Goal: Task Accomplishment & Management: Use online tool/utility

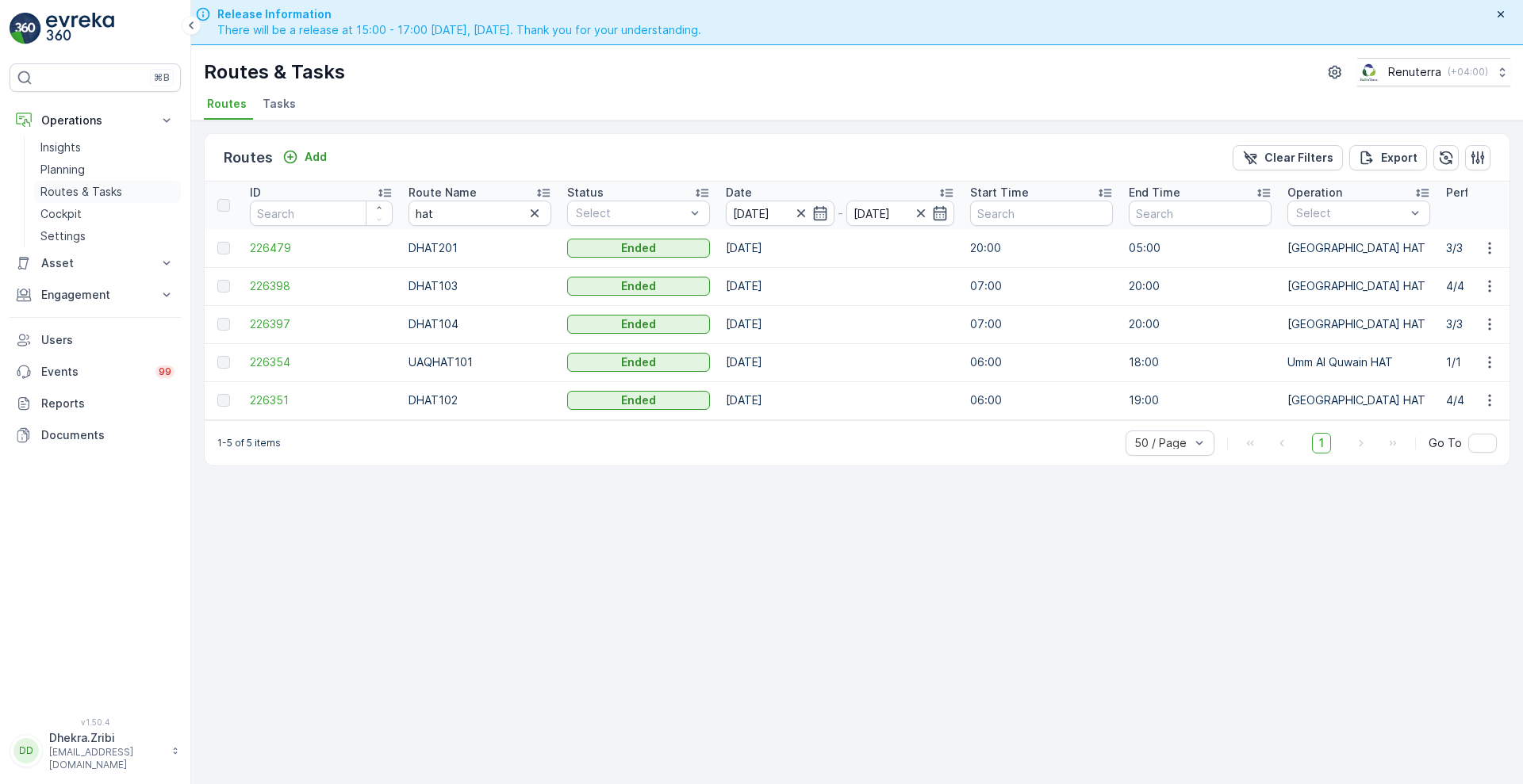
click at [70, 187] on p "Routes & Tasks" at bounding box center [81, 192] width 82 height 16
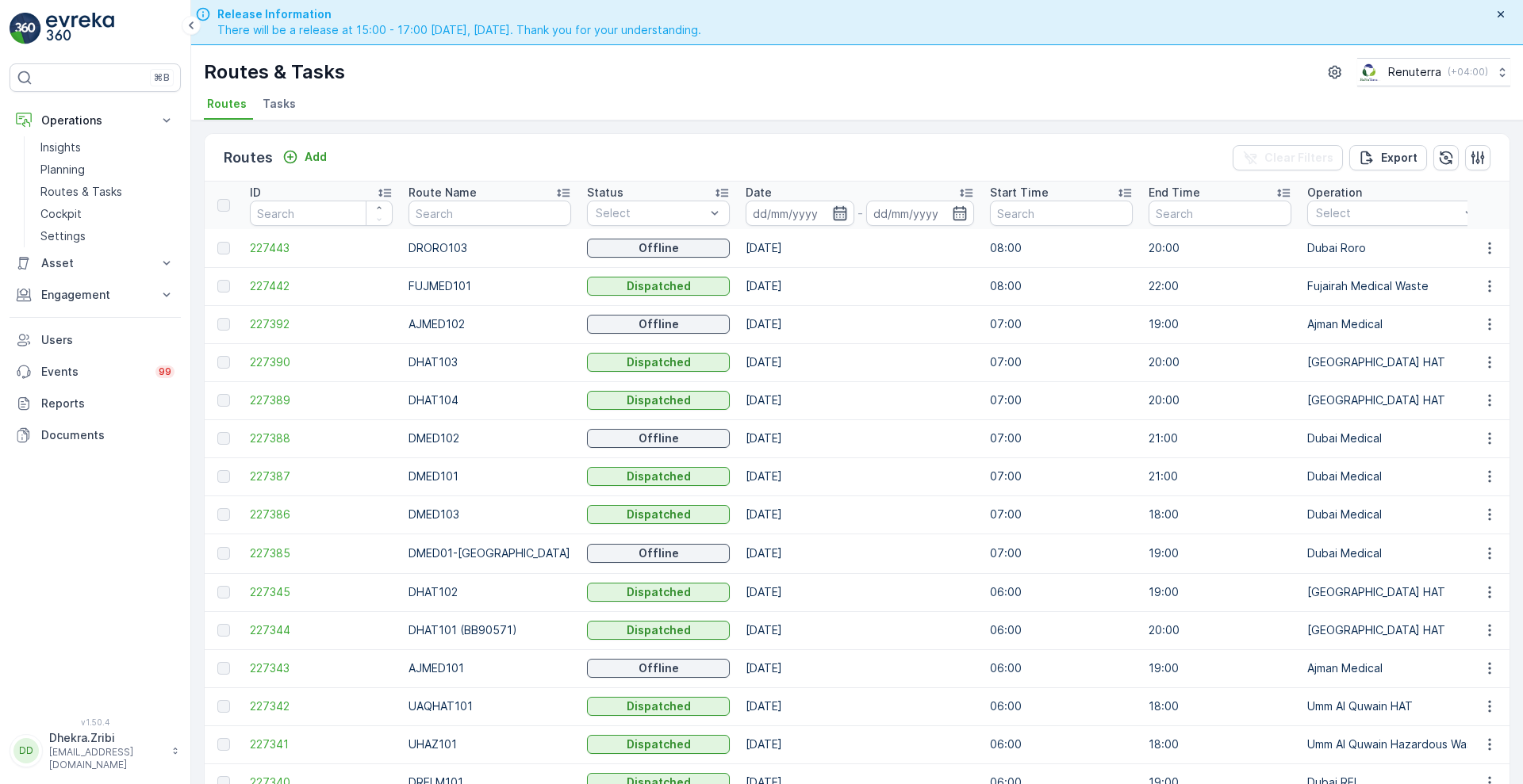
click at [833, 211] on icon "button" at bounding box center [839, 214] width 13 height 14
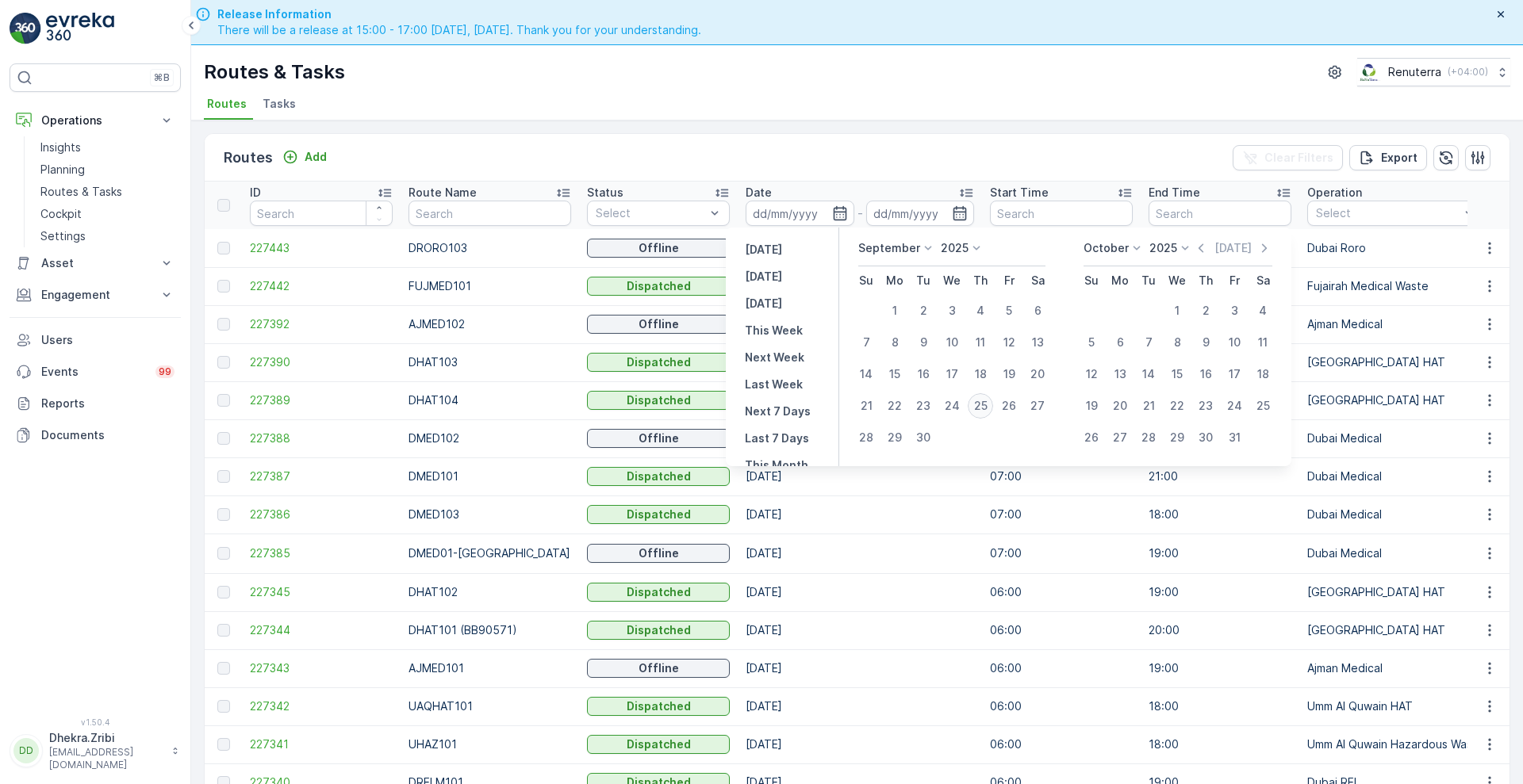
click at [983, 407] on div "25" at bounding box center [980, 406] width 26 height 26
type input "[DATE]"
click at [983, 407] on div "25" at bounding box center [980, 406] width 26 height 26
type input "[DATE]"
click at [983, 407] on div "25" at bounding box center [980, 406] width 26 height 26
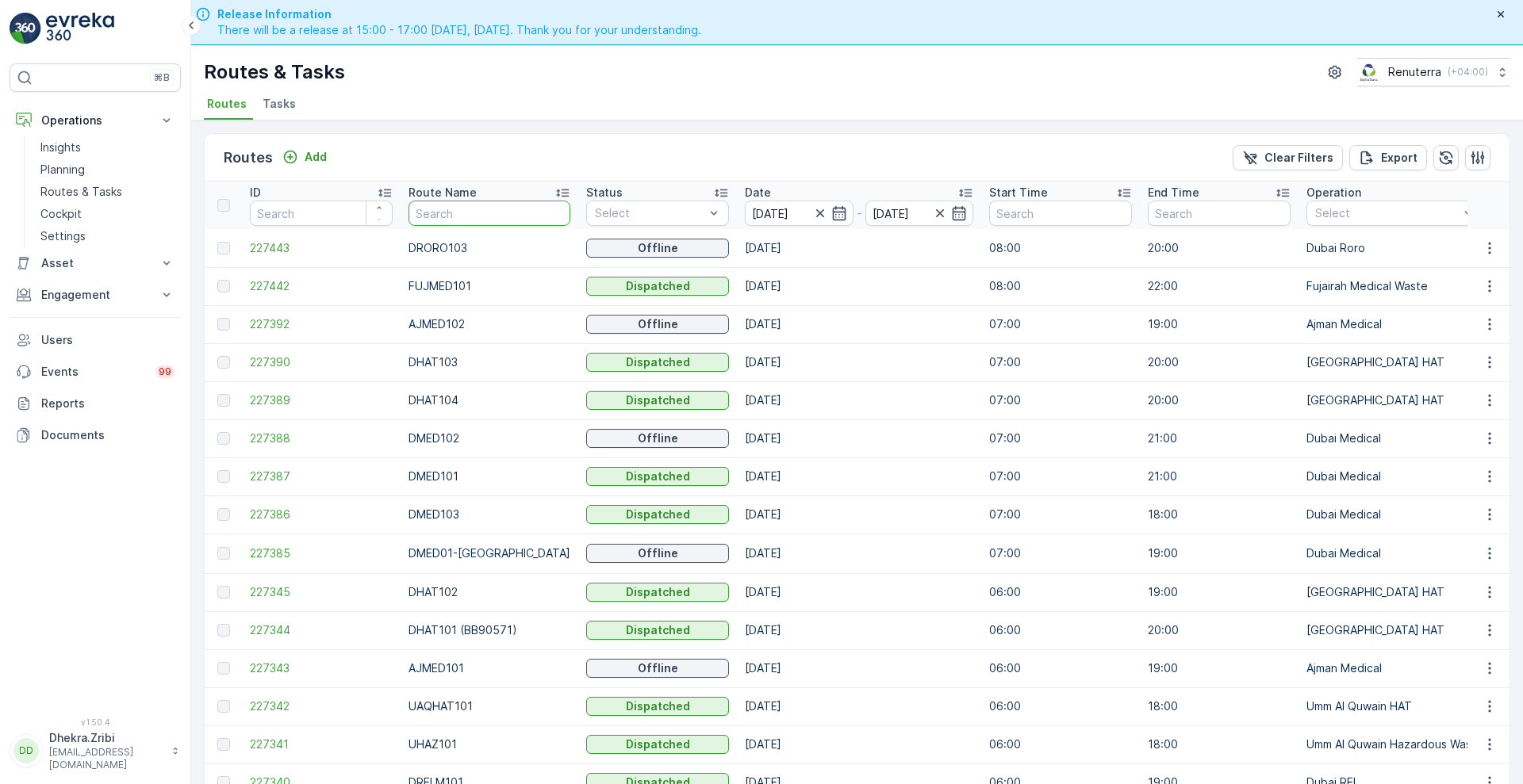
click at [442, 219] on input "text" at bounding box center [489, 213] width 162 height 26
type input "roro"
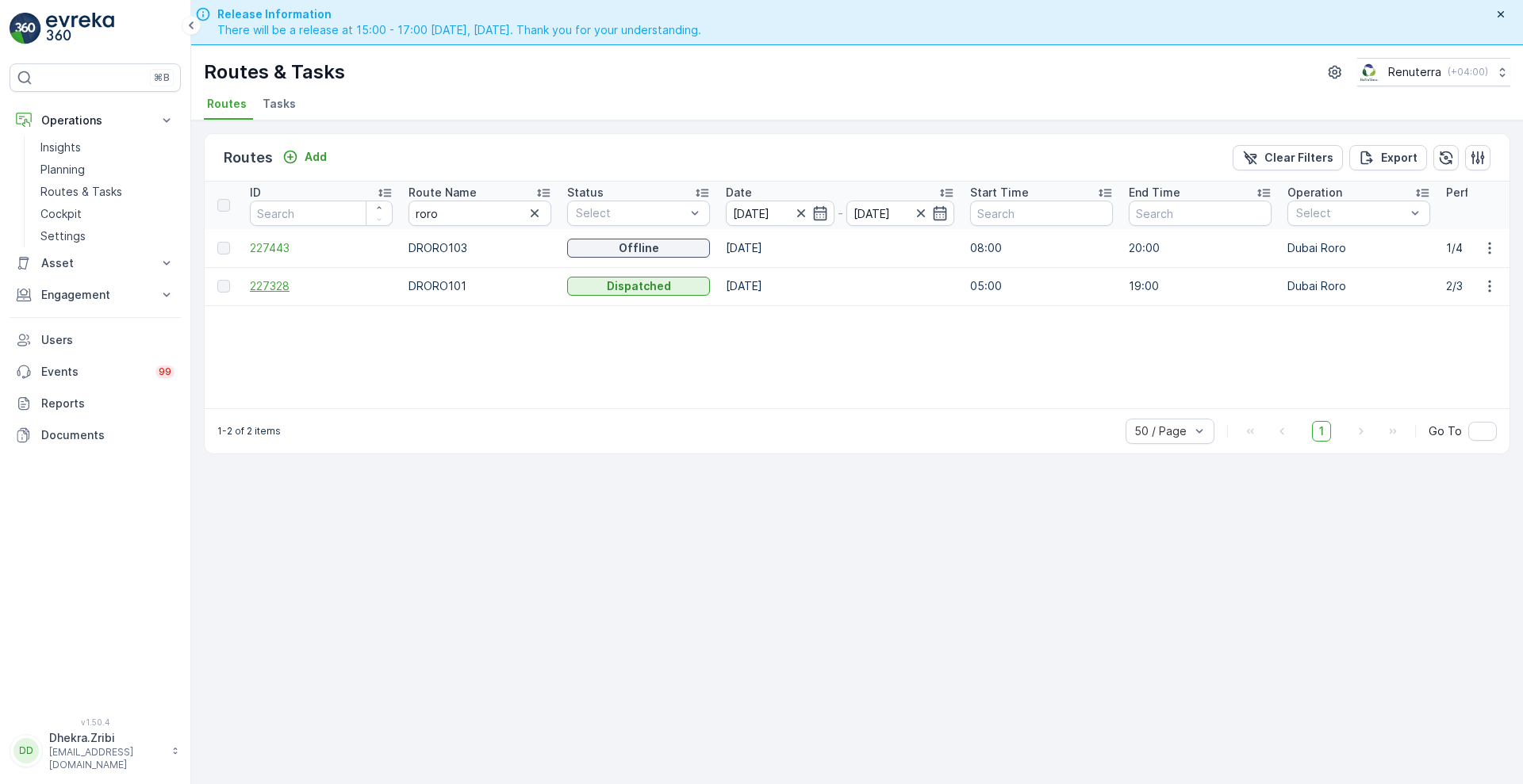
click at [267, 283] on span "227328" at bounding box center [321, 286] width 143 height 16
click at [251, 245] on span "227443" at bounding box center [321, 248] width 143 height 16
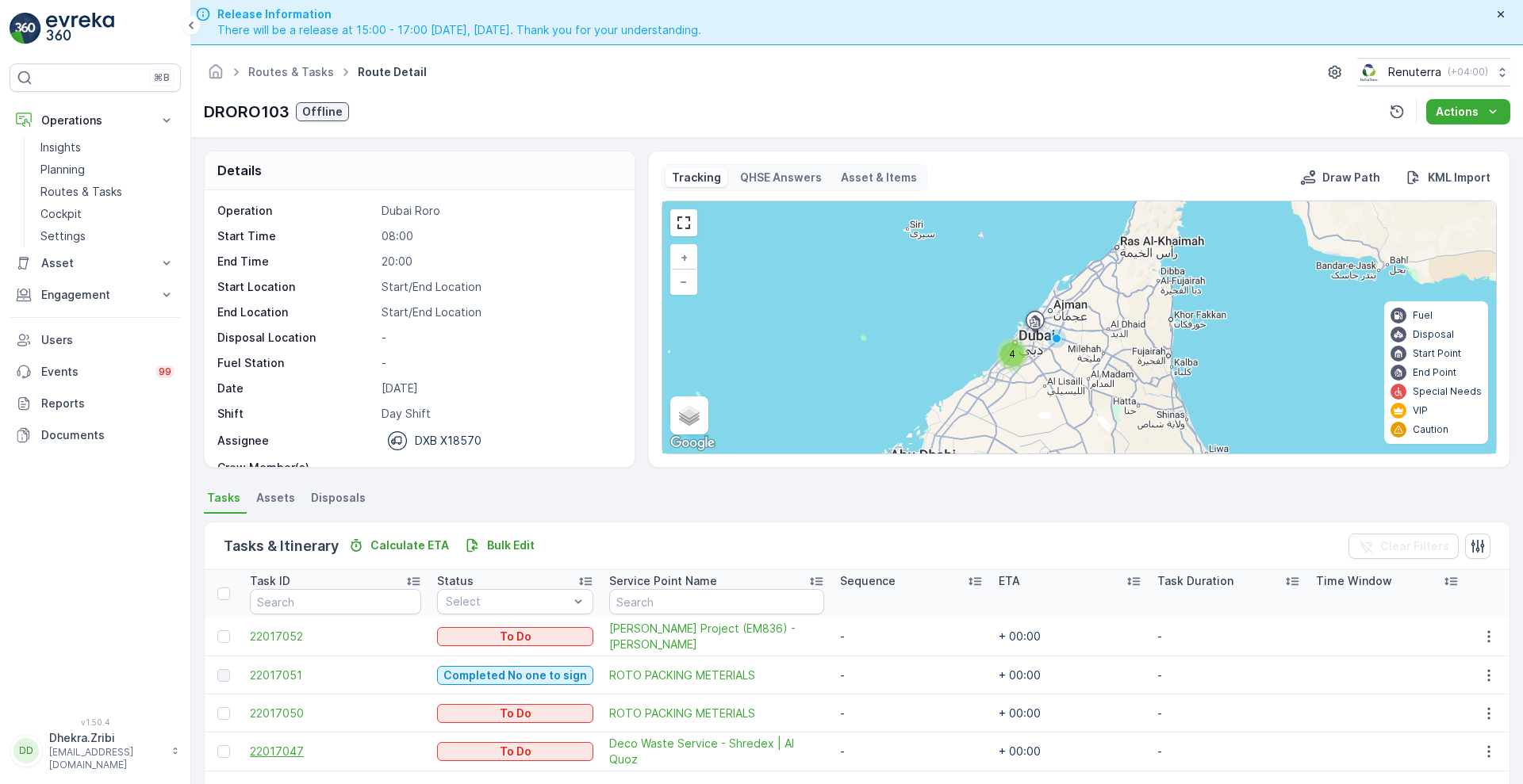
click at [276, 751] on span "22017047" at bounding box center [336, 752] width 171 height 16
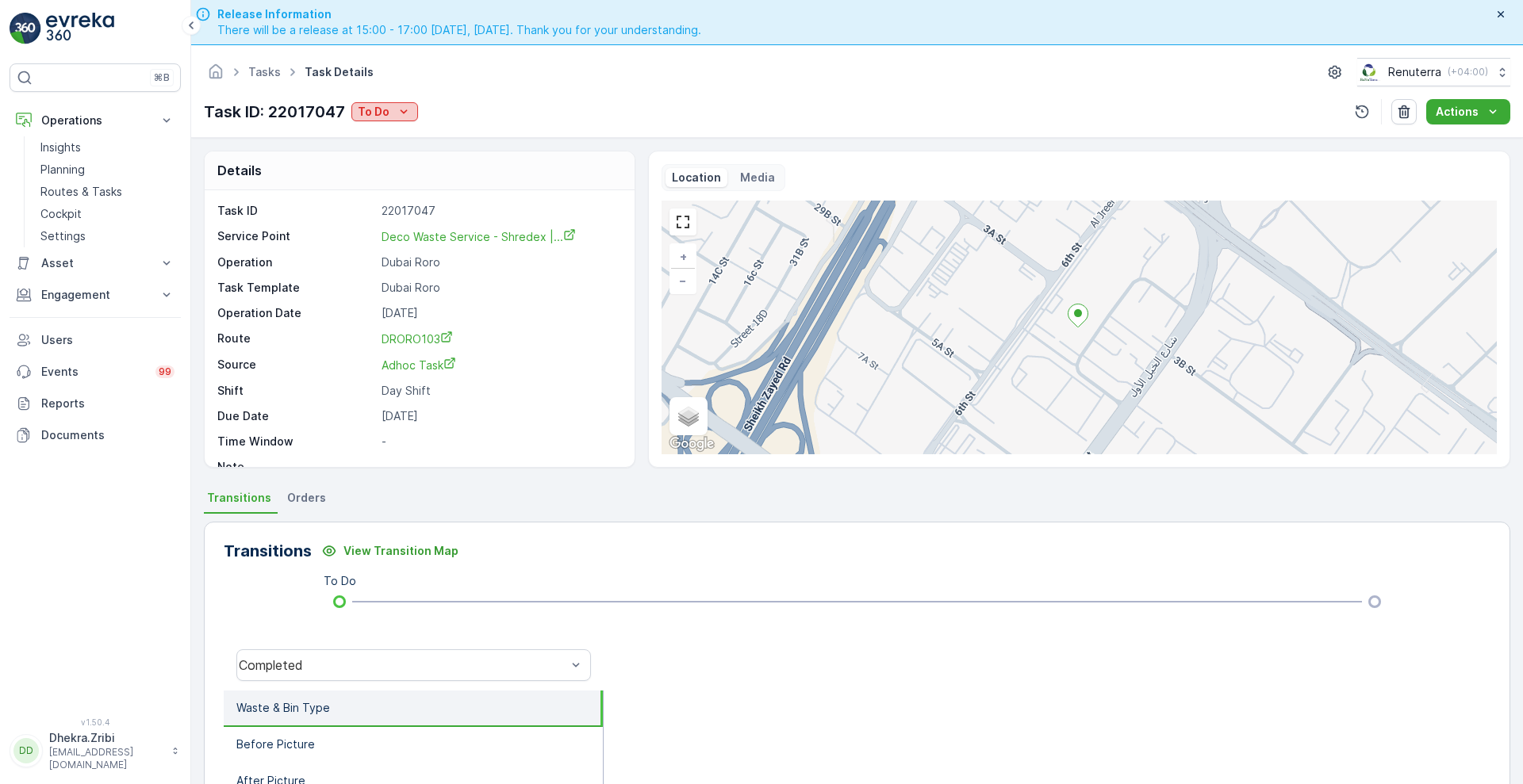
click at [396, 106] on icon "To Do" at bounding box center [403, 112] width 16 height 16
click at [404, 182] on span "Completed No one to sign" at bounding box center [433, 180] width 141 height 16
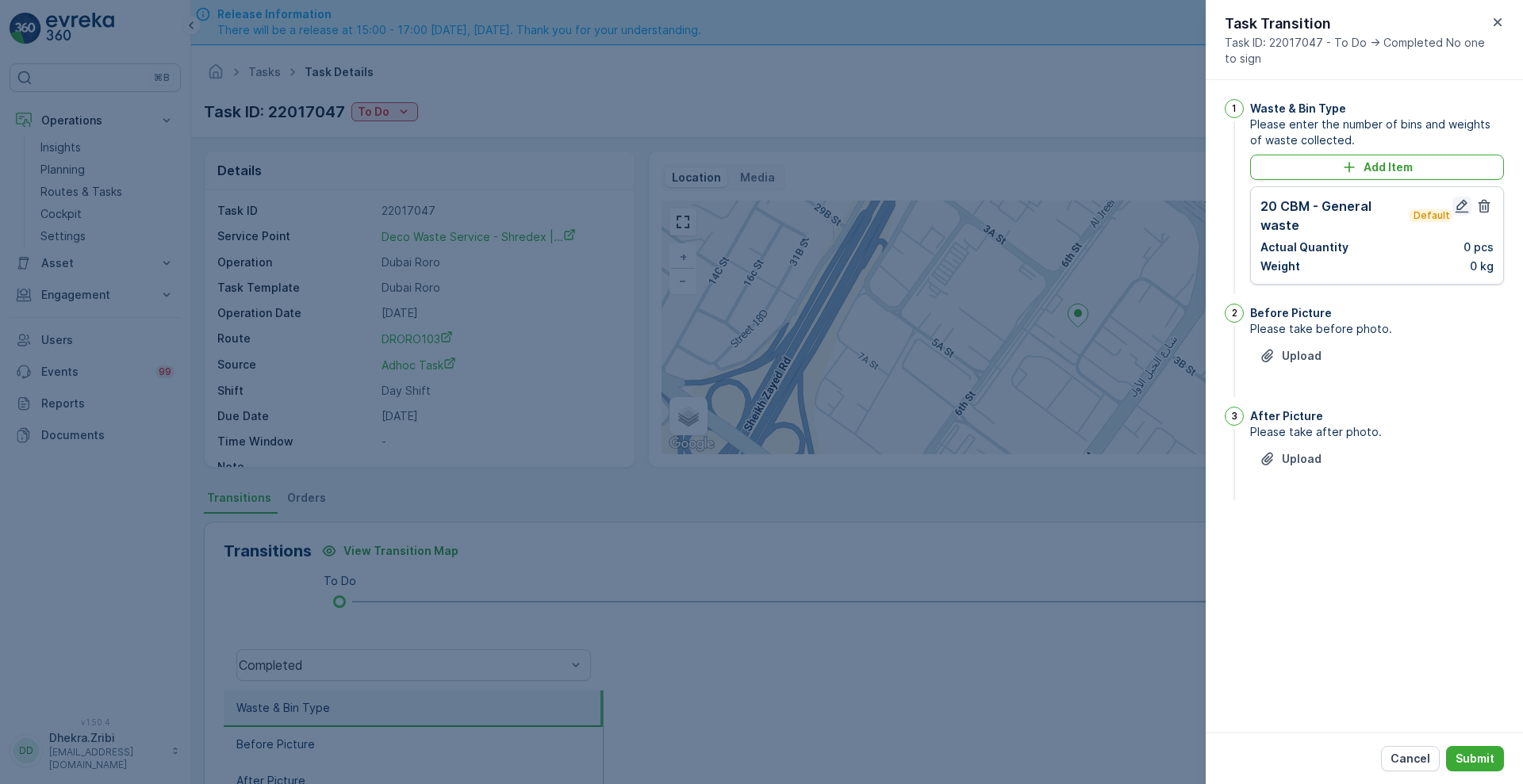
click at [1464, 210] on icon "button" at bounding box center [1462, 207] width 16 height 16
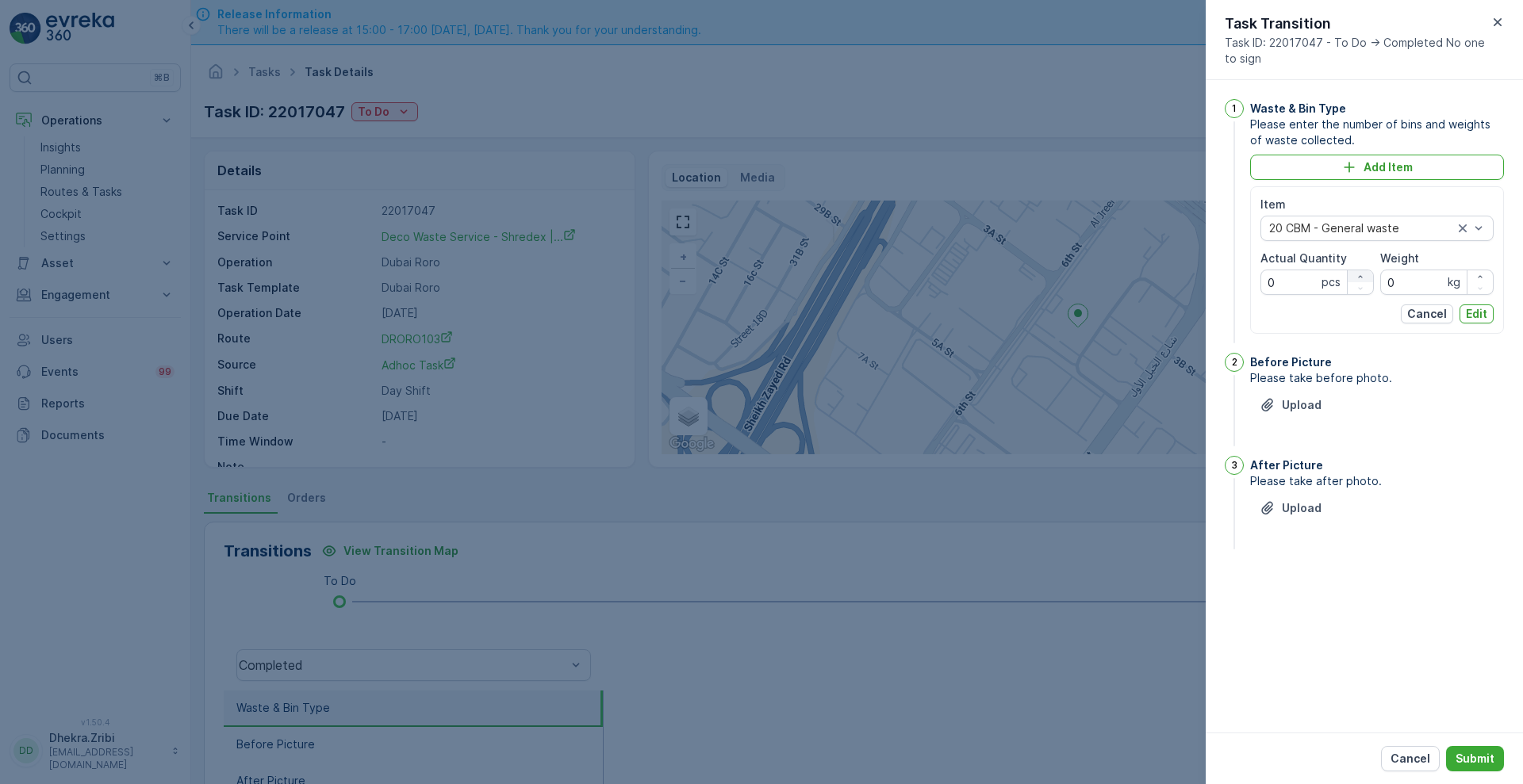
click at [1358, 272] on icon "button" at bounding box center [1360, 276] width 10 height 10
type Quantity "1"
click at [1432, 293] on input "0" at bounding box center [1436, 282] width 113 height 26
click at [1475, 317] on p "Edit" at bounding box center [1476, 314] width 21 height 16
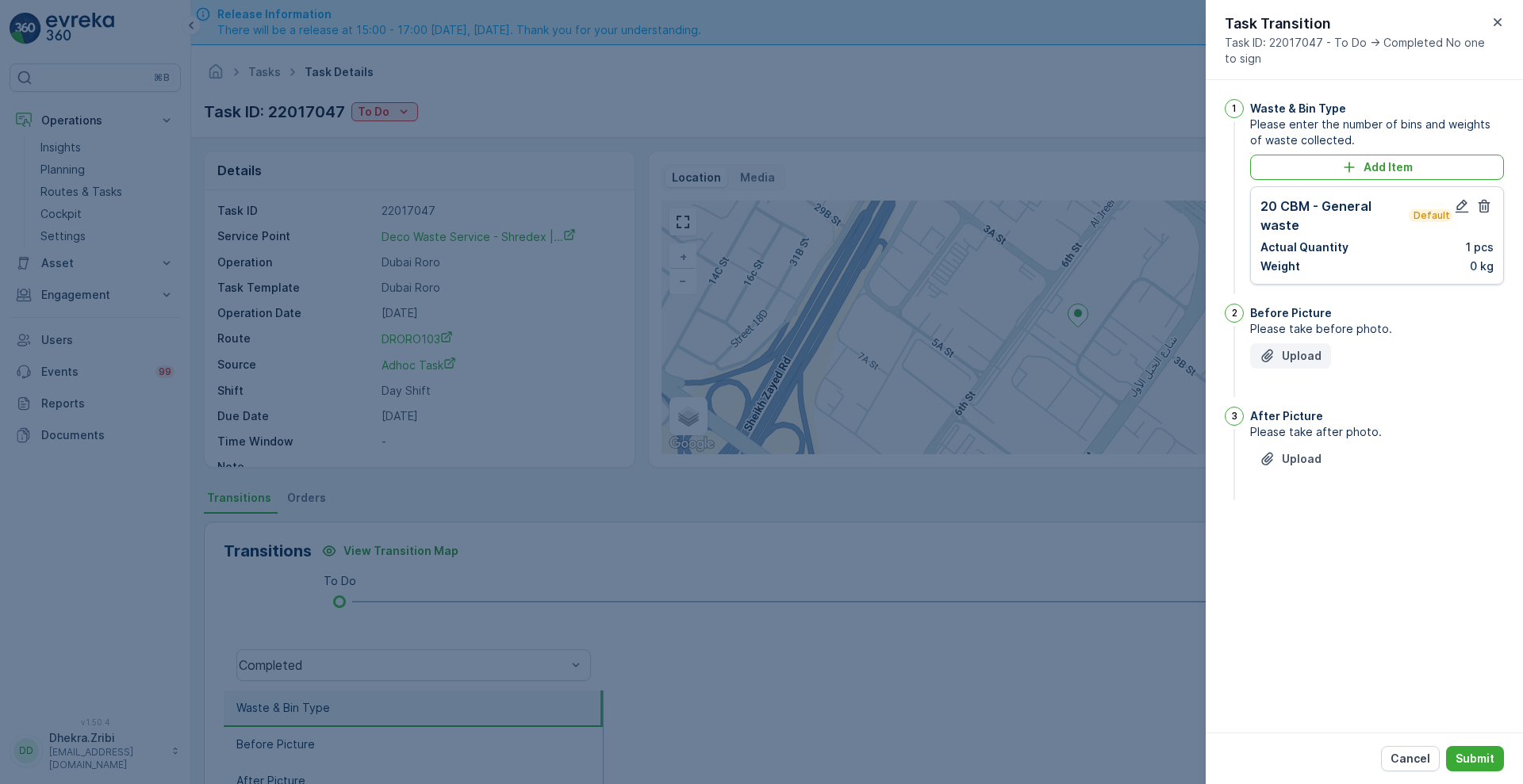
click at [1272, 358] on icon "Upload File" at bounding box center [1267, 356] width 16 height 16
click at [1274, 547] on button "Upload" at bounding box center [1291, 539] width 81 height 26
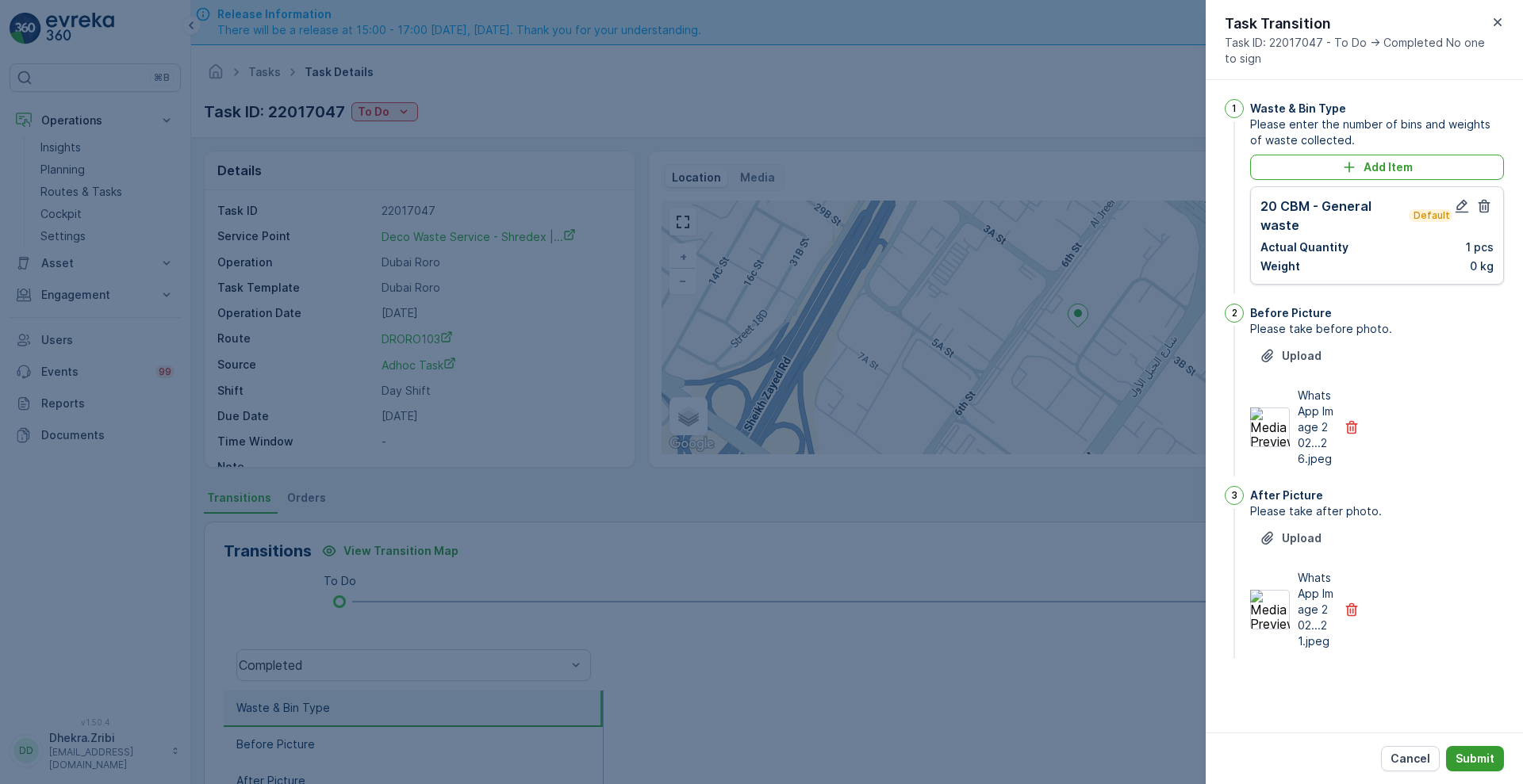
click at [1474, 765] on p "Submit" at bounding box center [1474, 759] width 39 height 16
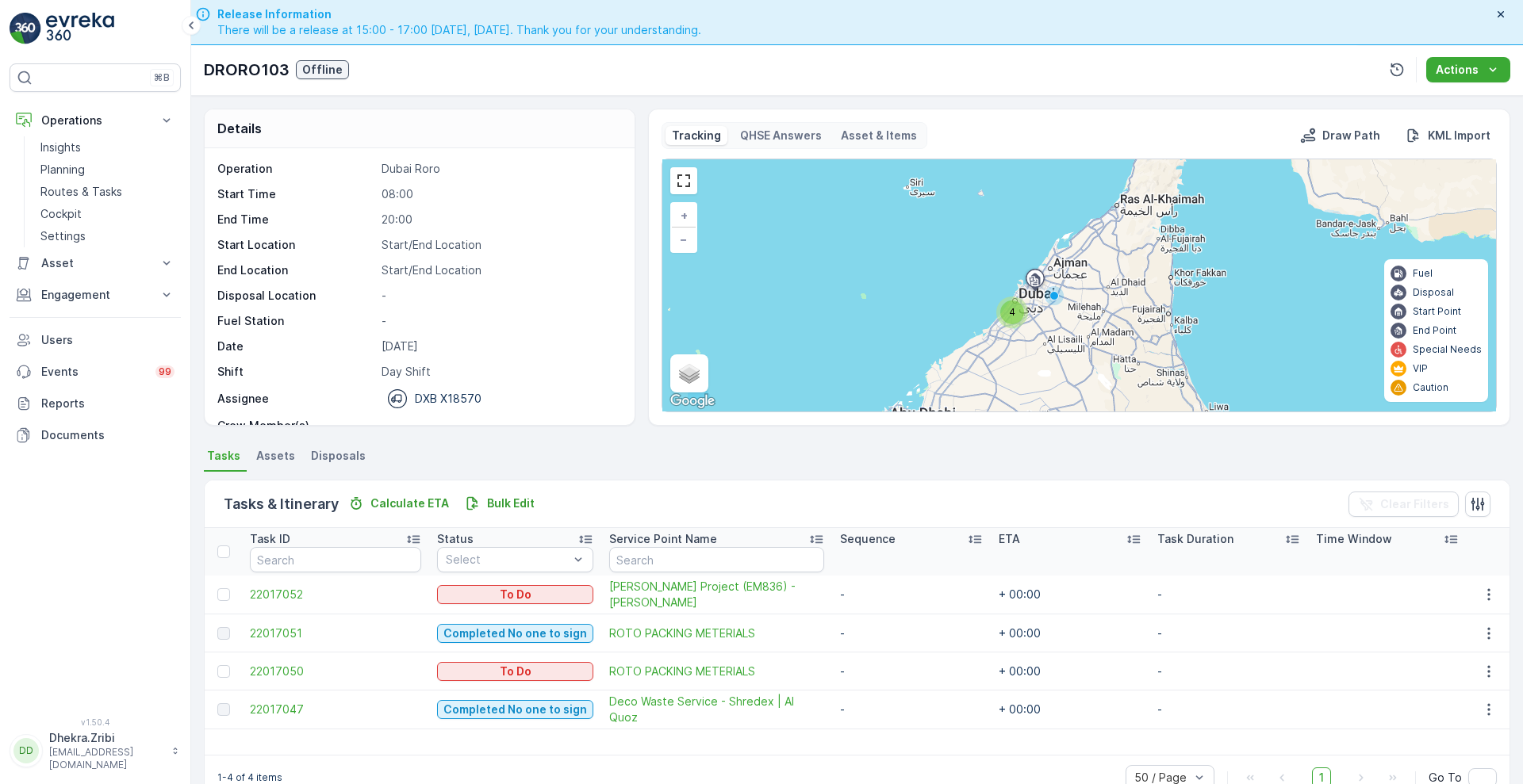
scroll to position [45, 0]
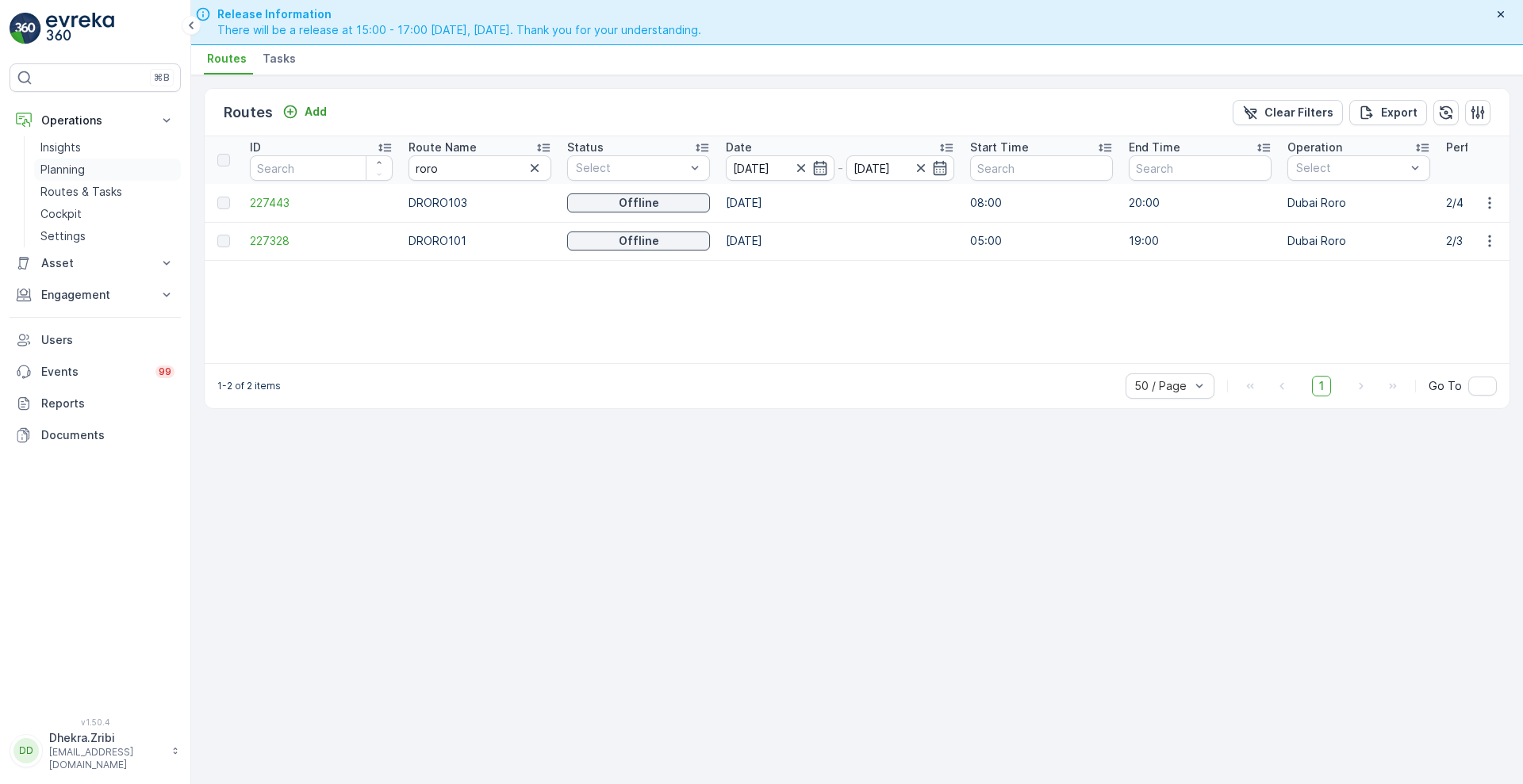
click at [65, 162] on p "Planning" at bounding box center [63, 170] width 44 height 16
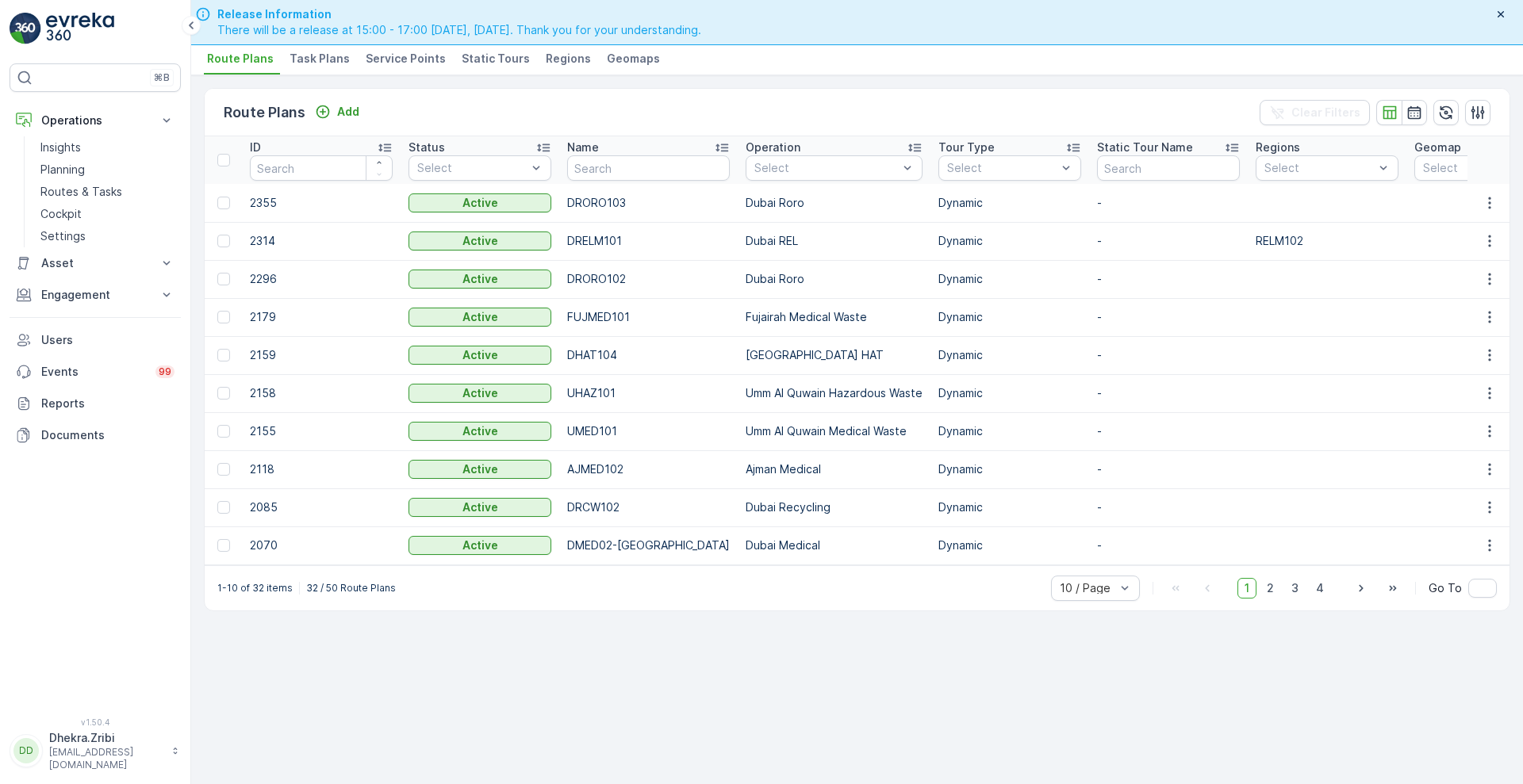
click at [402, 62] on span "Service Points" at bounding box center [405, 58] width 80 height 16
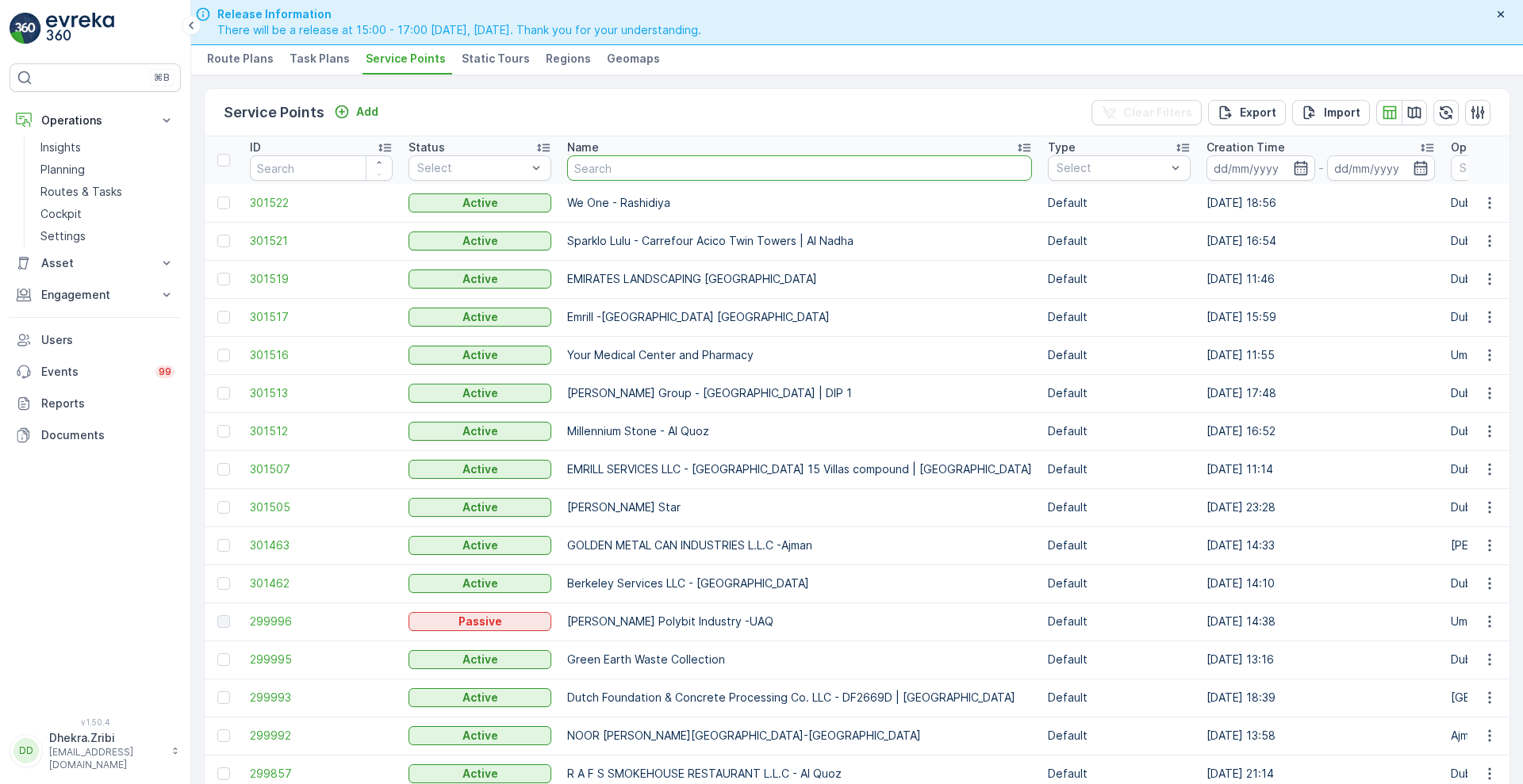
click at [736, 163] on input "text" at bounding box center [799, 168] width 464 height 26
type input "ital"
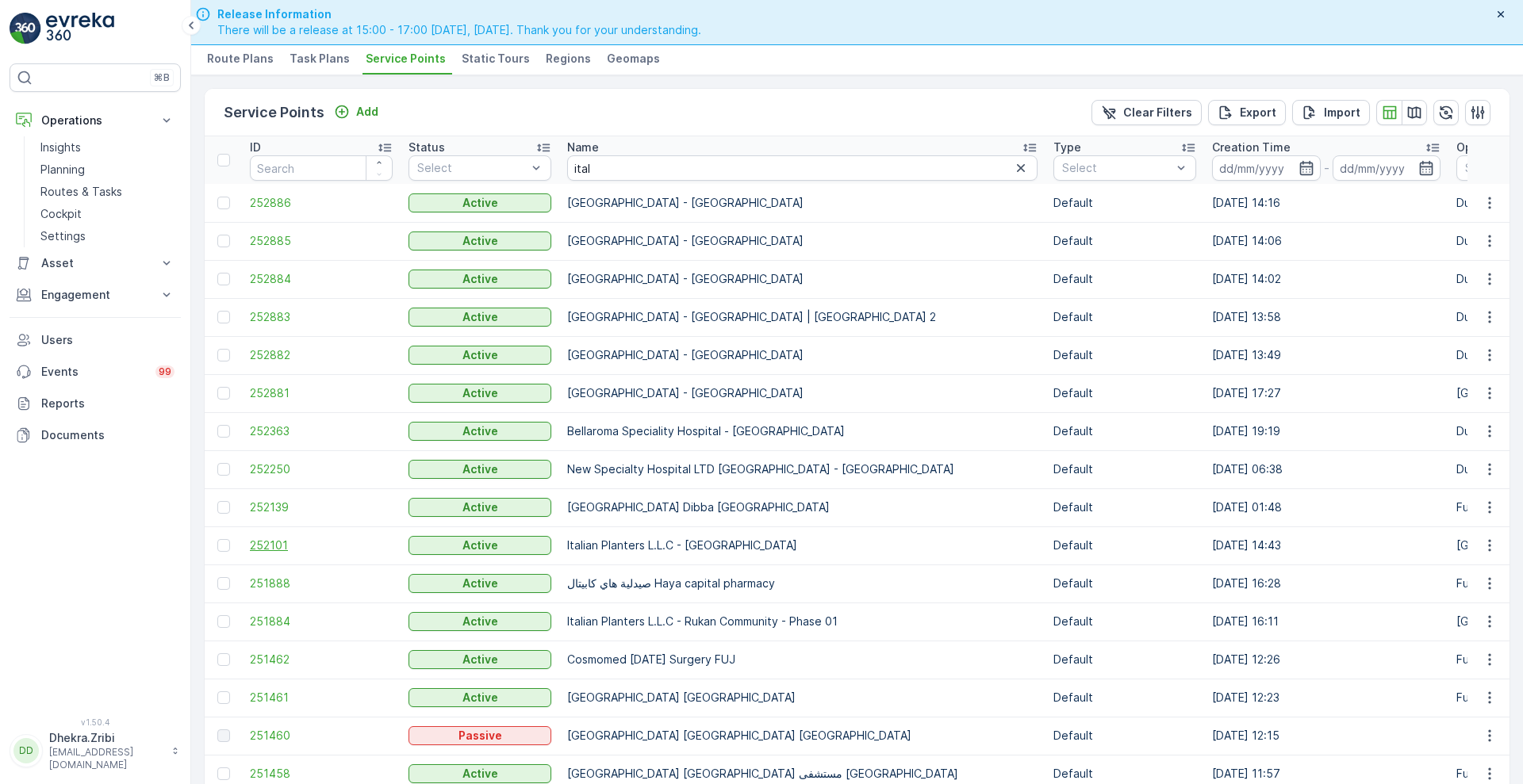
click at [265, 538] on span "252101" at bounding box center [321, 546] width 143 height 16
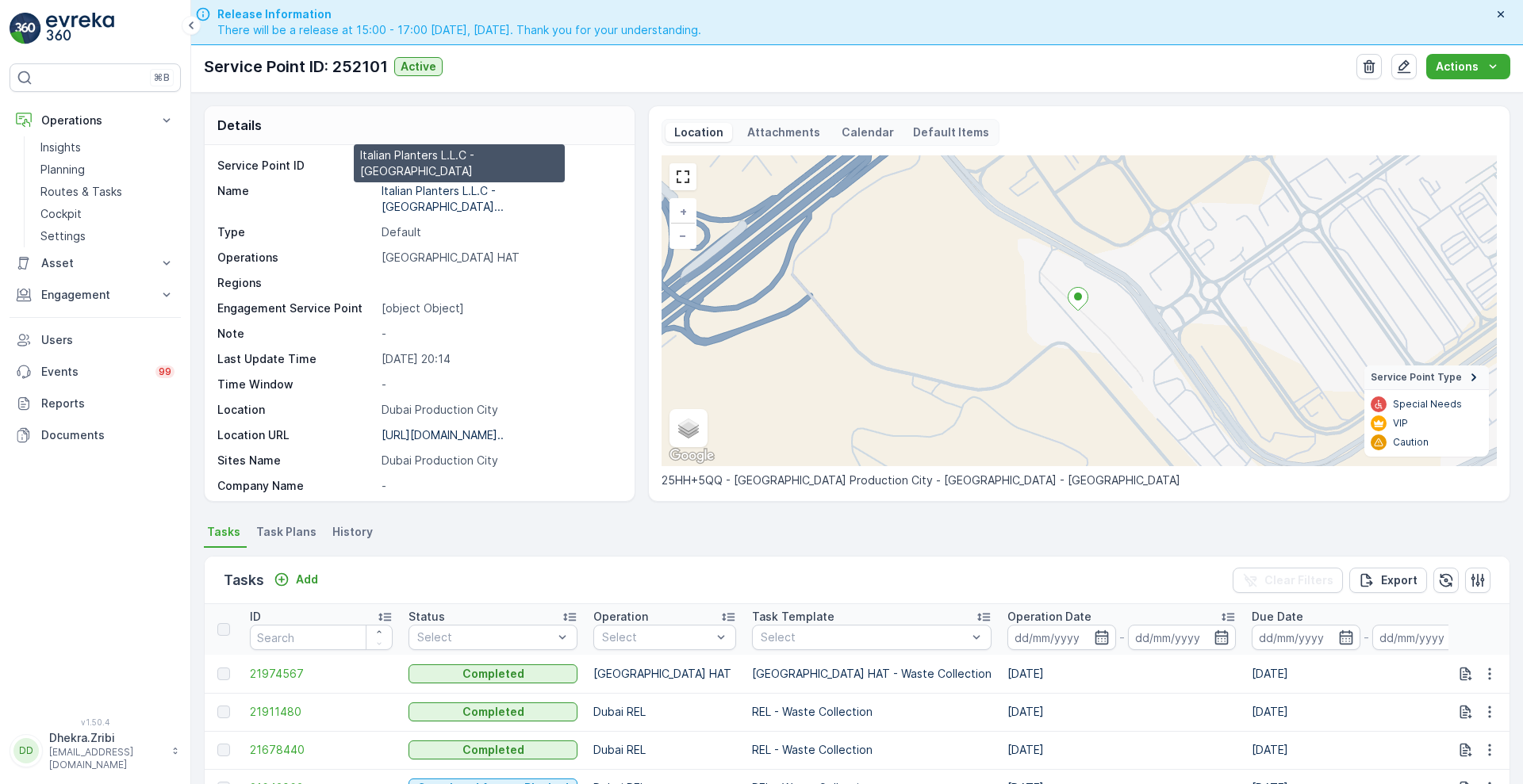
click at [400, 190] on p "Italian Planters L.L.C - [GEOGRAPHIC_DATA]..." at bounding box center [442, 198] width 122 height 29
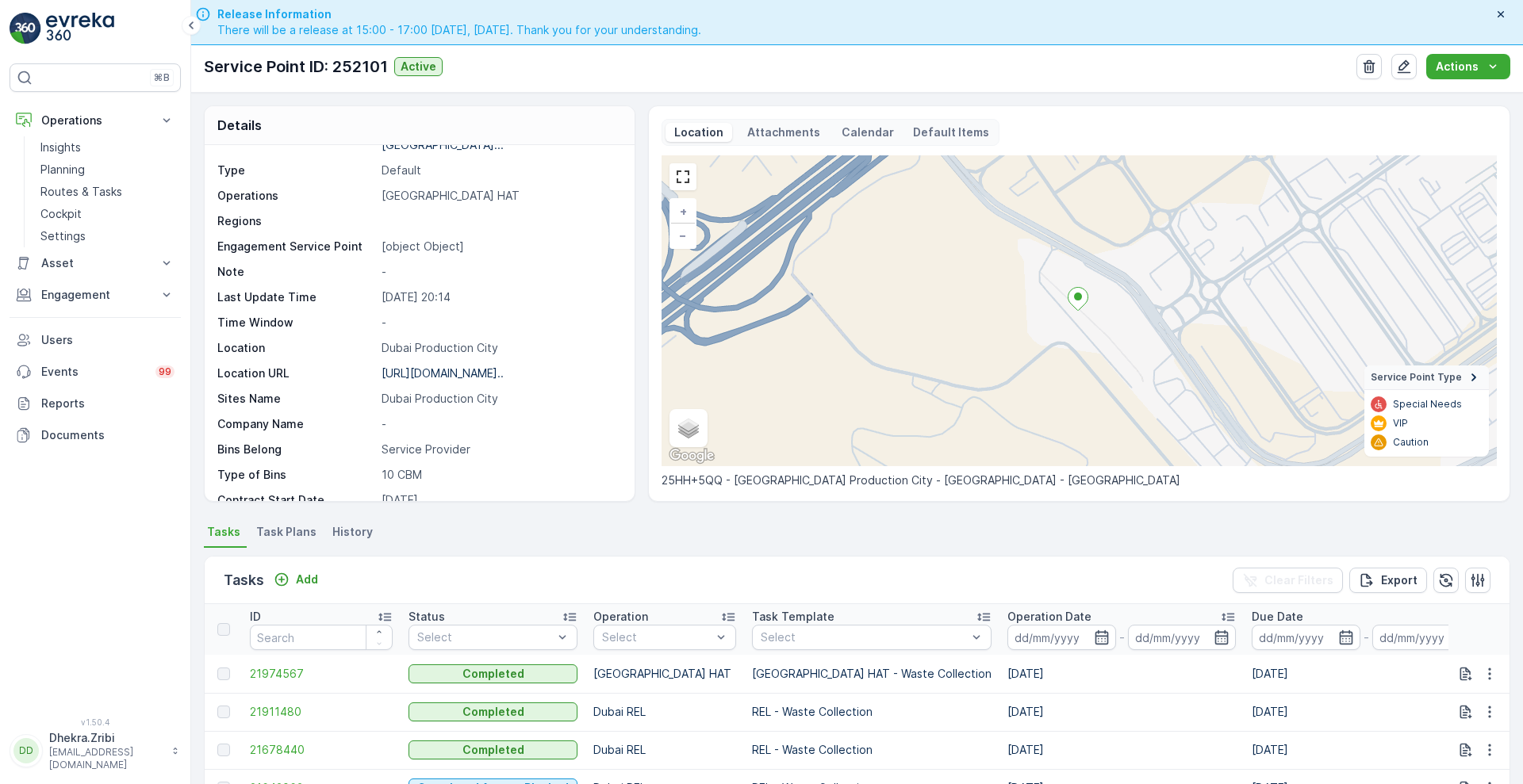
scroll to position [36, 0]
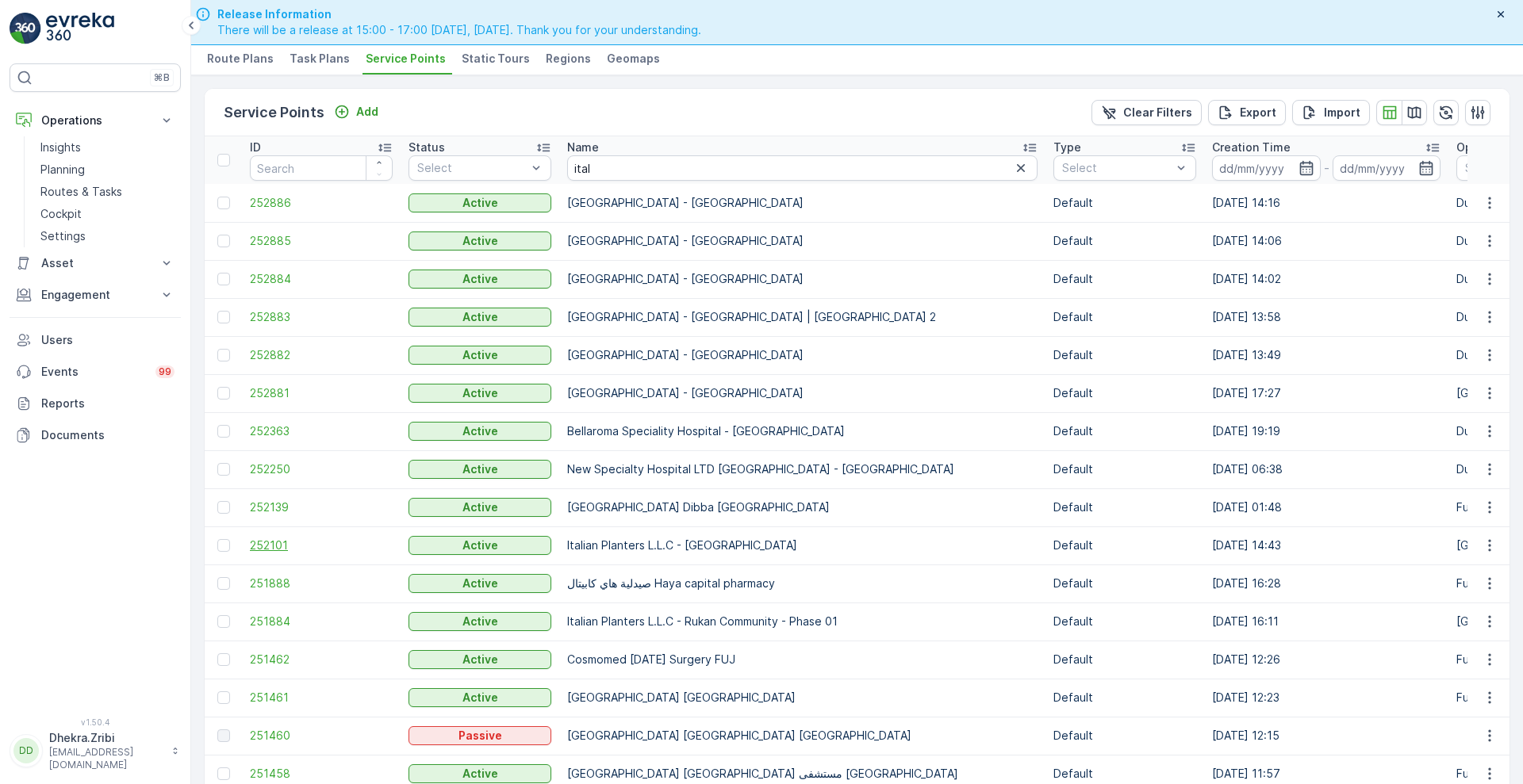
click at [281, 549] on span "252101" at bounding box center [321, 546] width 143 height 16
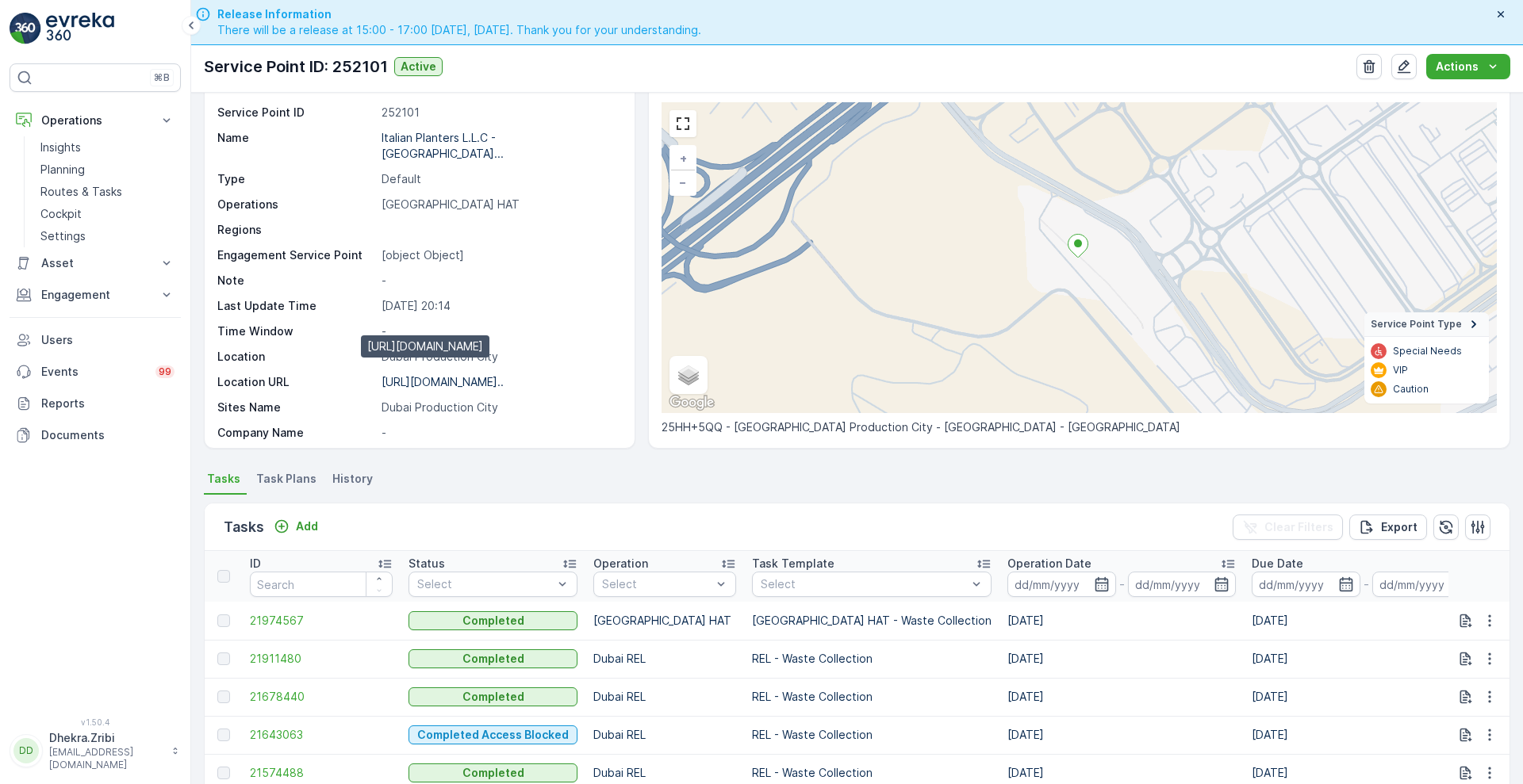
scroll to position [1, 0]
click at [52, 172] on p "Planning" at bounding box center [63, 170] width 44 height 16
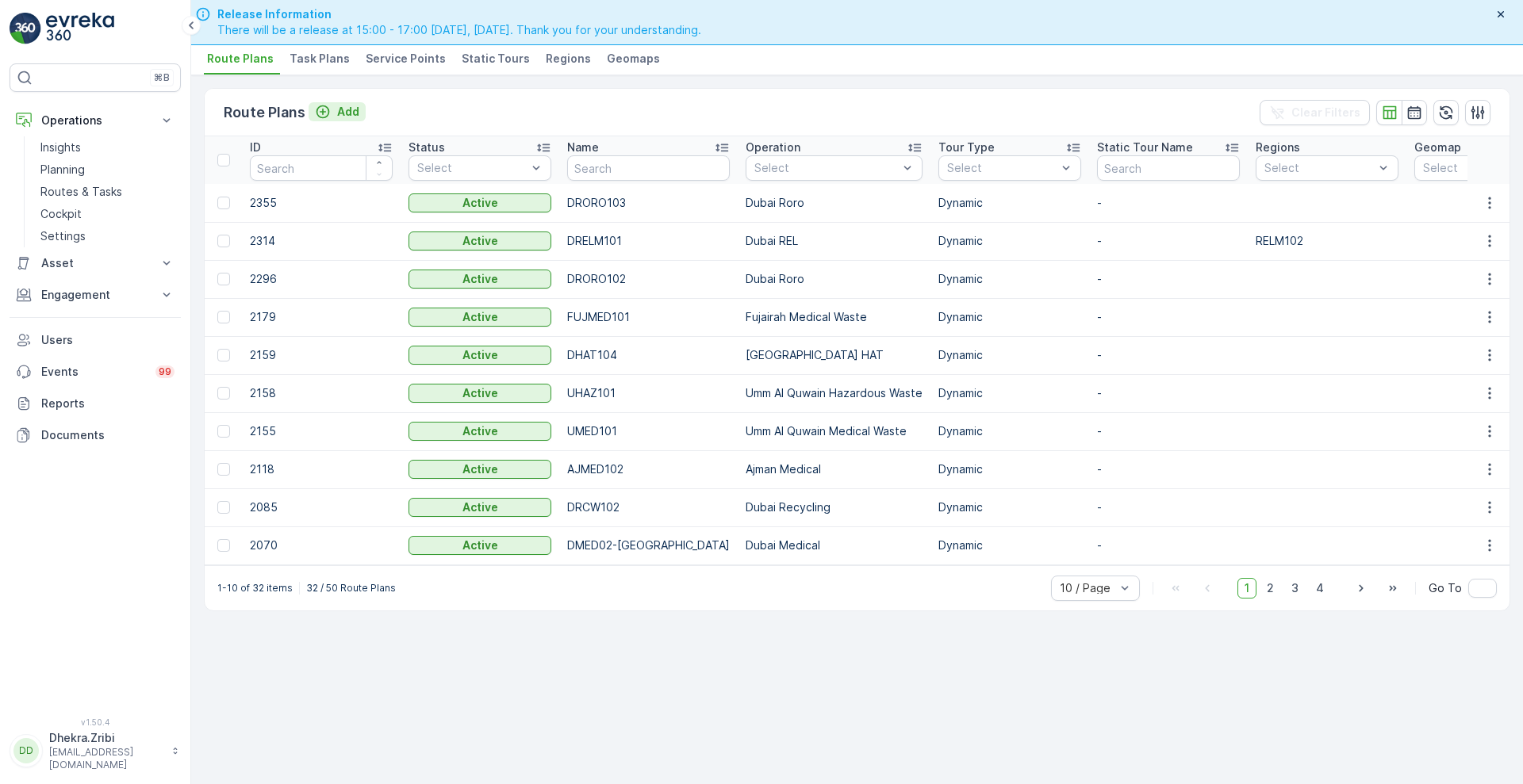
click at [316, 116] on icon "Add" at bounding box center [323, 112] width 16 height 16
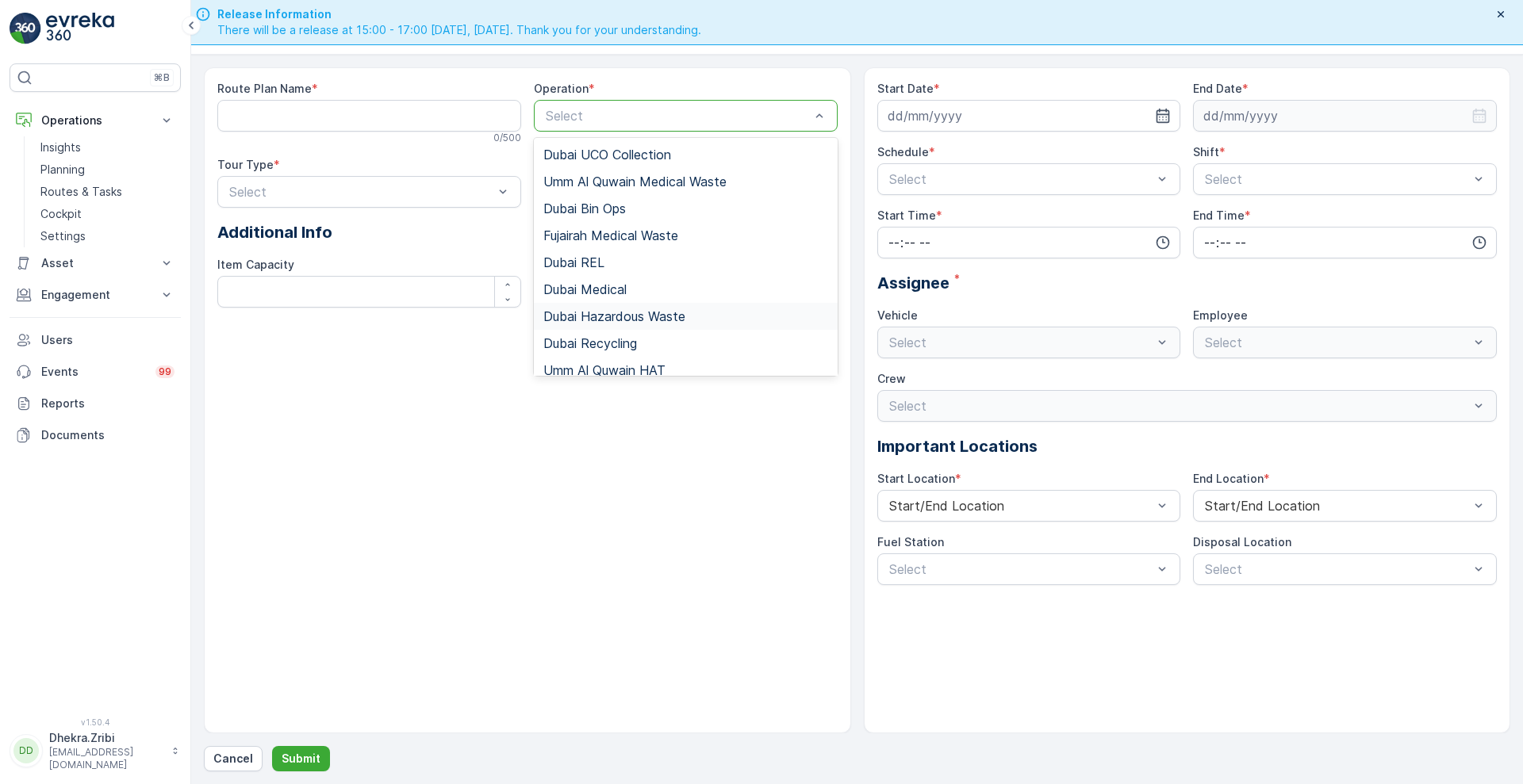
scroll to position [149, 0]
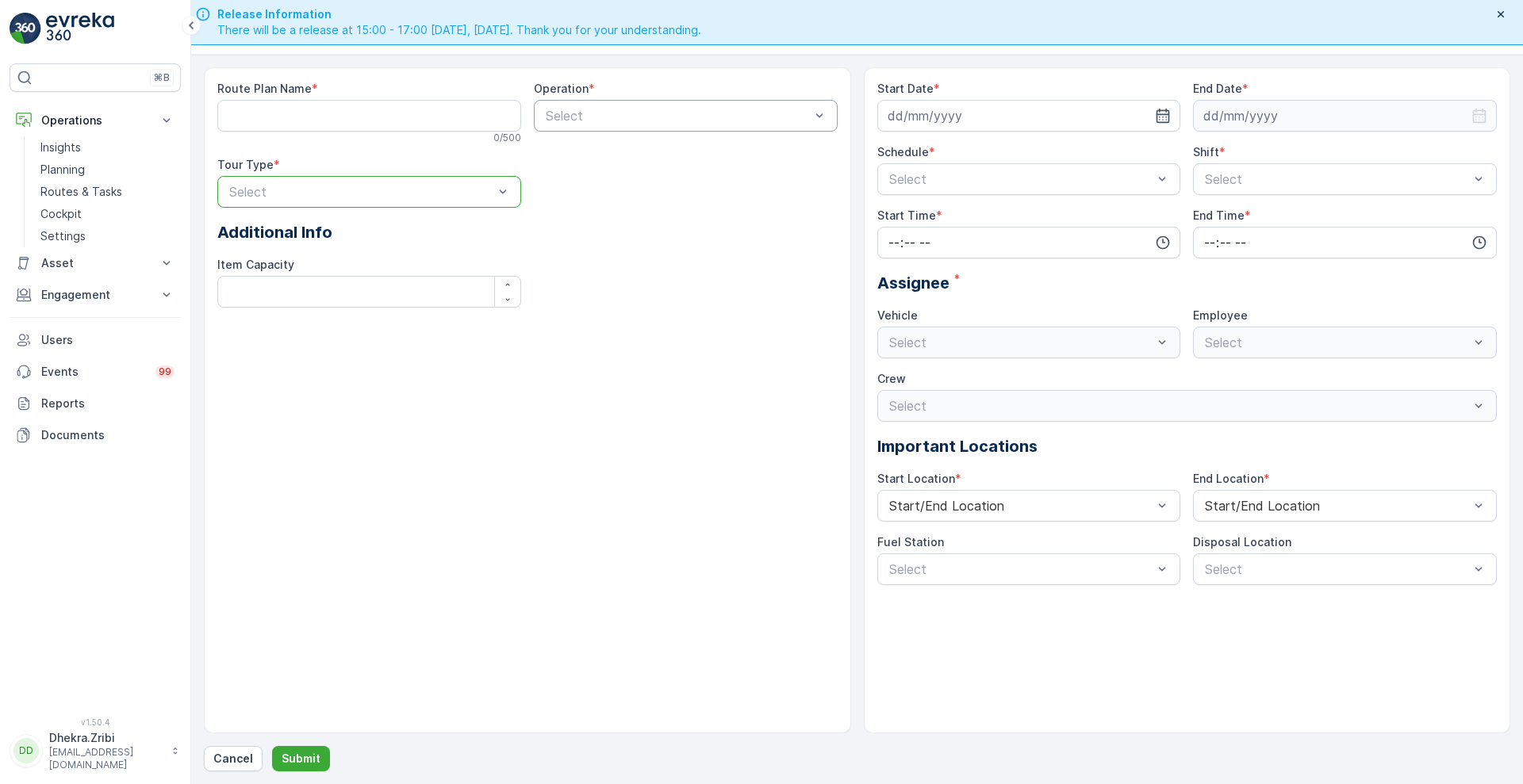
click at [434, 189] on div at bounding box center [361, 192] width 268 height 14
click at [411, 290] on Capacity "Item Capacity" at bounding box center [369, 292] width 304 height 32
click at [373, 114] on Name "Route Plan Name" at bounding box center [369, 116] width 304 height 32
click at [497, 401] on div "Route Plan Name * 0 / 500 Operation * Select Tour Type * Select Additional Info…" at bounding box center [527, 400] width 647 height 667
click at [98, 193] on p "Routes & Tasks" at bounding box center [81, 192] width 82 height 16
